Goal: Task Accomplishment & Management: Manage account settings

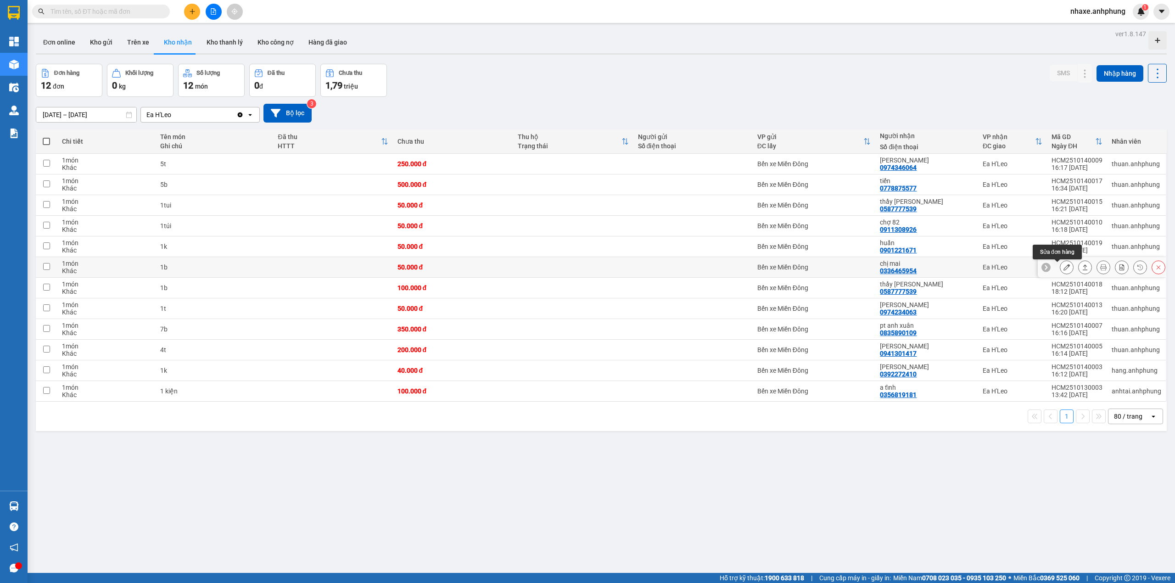
click at [1063, 265] on icon at bounding box center [1066, 267] width 6 height 6
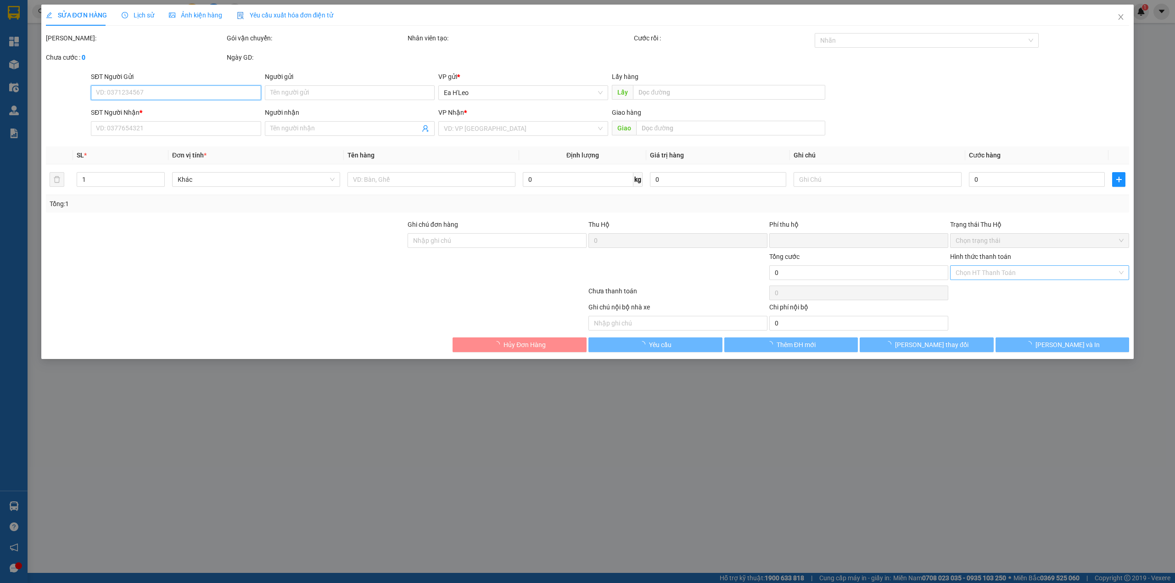
type input "0336465954"
type input "chị mai"
type input "0"
type input "50.000"
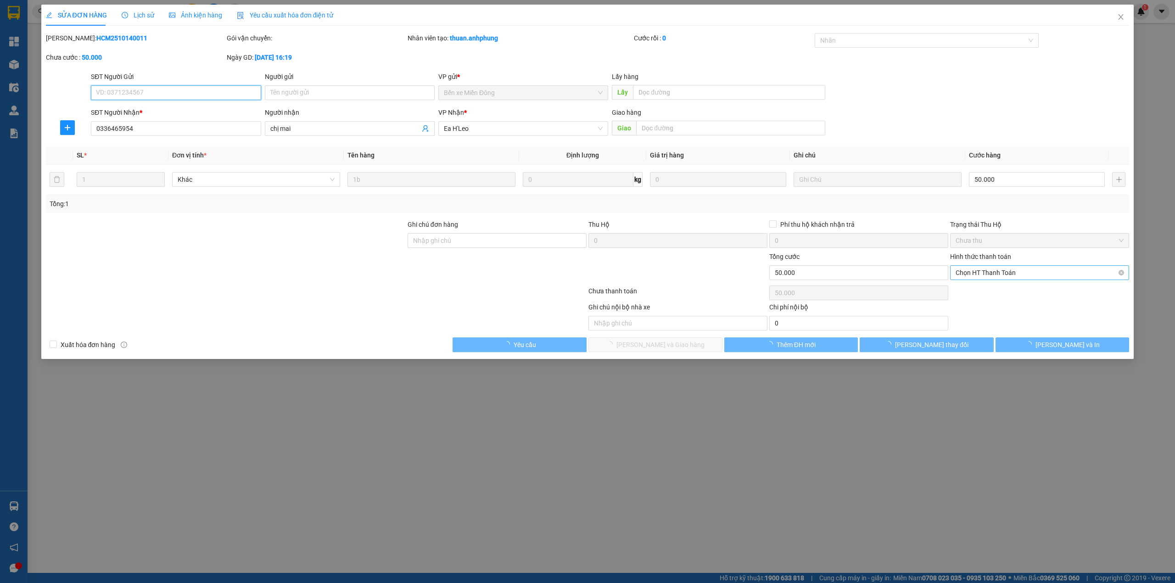
click at [1047, 269] on span "Chọn HT Thanh Toán" at bounding box center [1039, 273] width 168 height 14
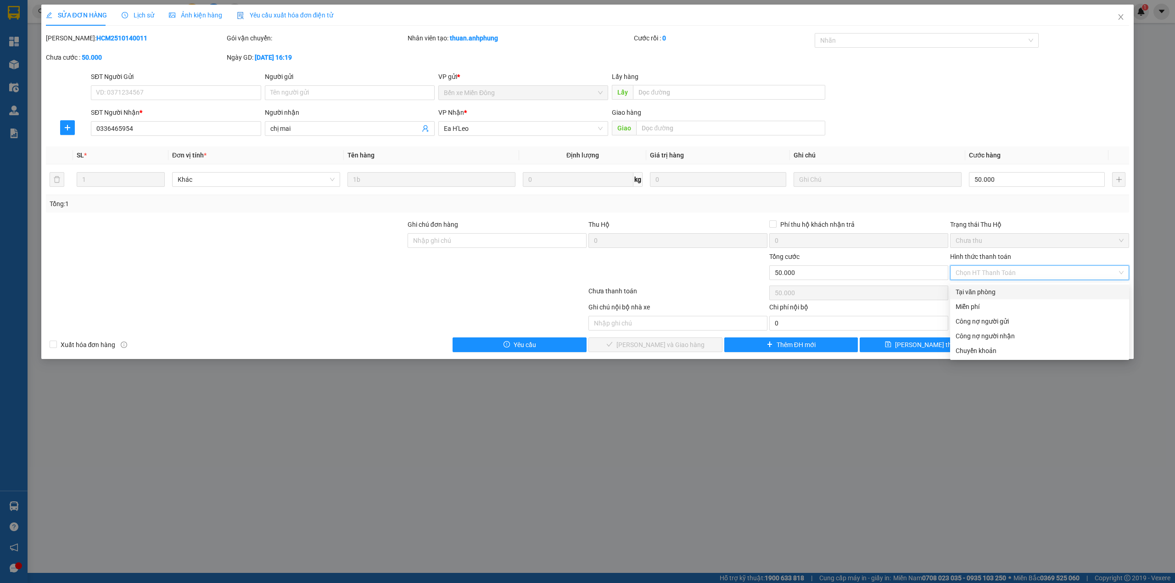
click at [1015, 293] on div "Tại văn phòng" at bounding box center [1039, 292] width 168 height 10
type input "0"
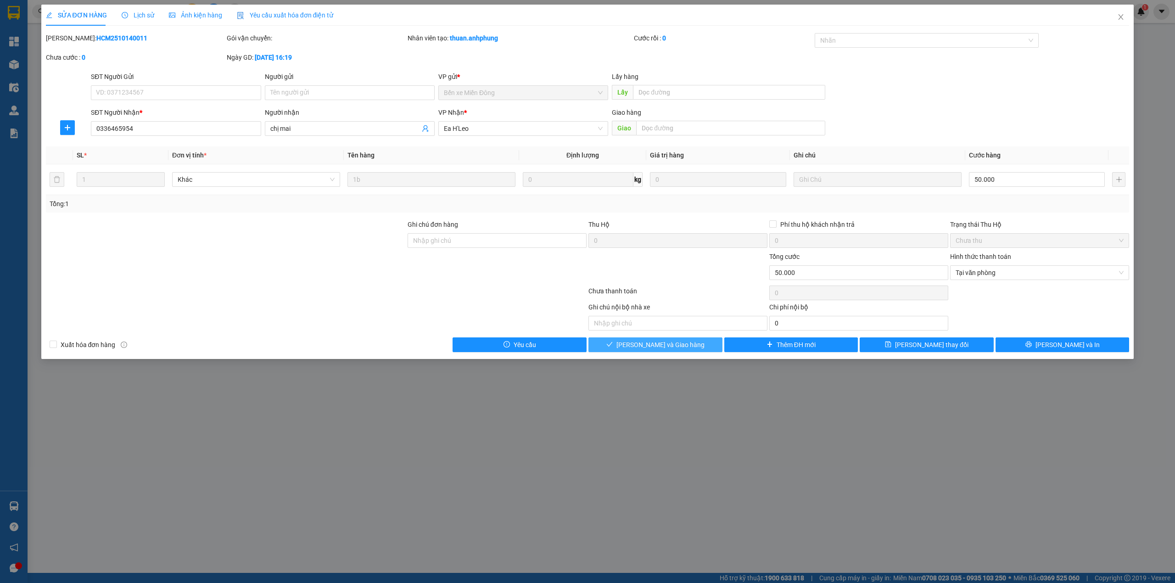
click at [700, 348] on button "[PERSON_NAME] và Giao hàng" at bounding box center [655, 344] width 134 height 15
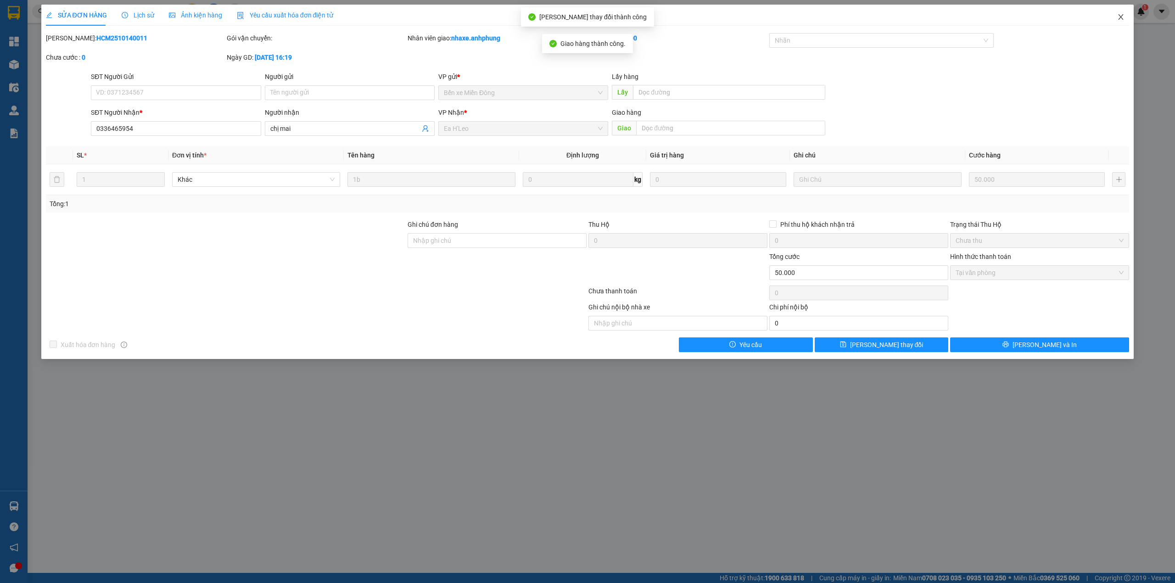
click at [1122, 16] on icon "close" at bounding box center [1120, 17] width 5 height 6
